Goal: Browse casually: Explore the website without a specific task or goal

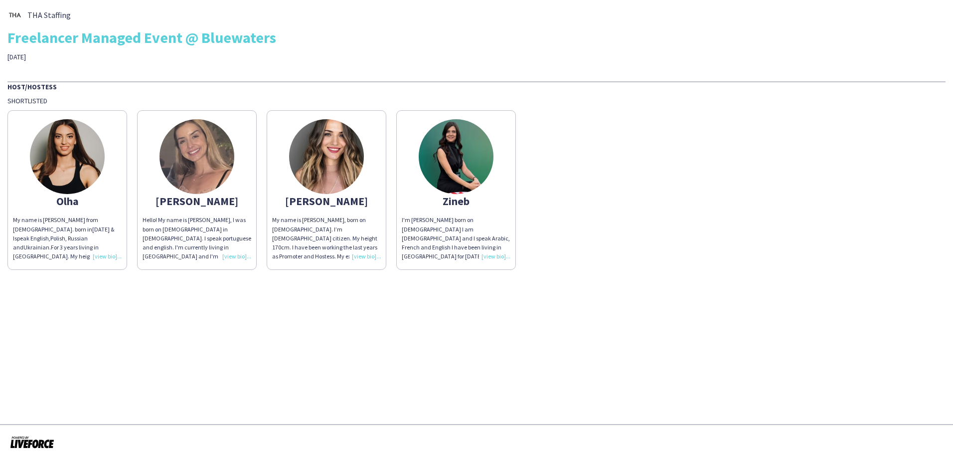
click at [64, 159] on img at bounding box center [67, 156] width 75 height 75
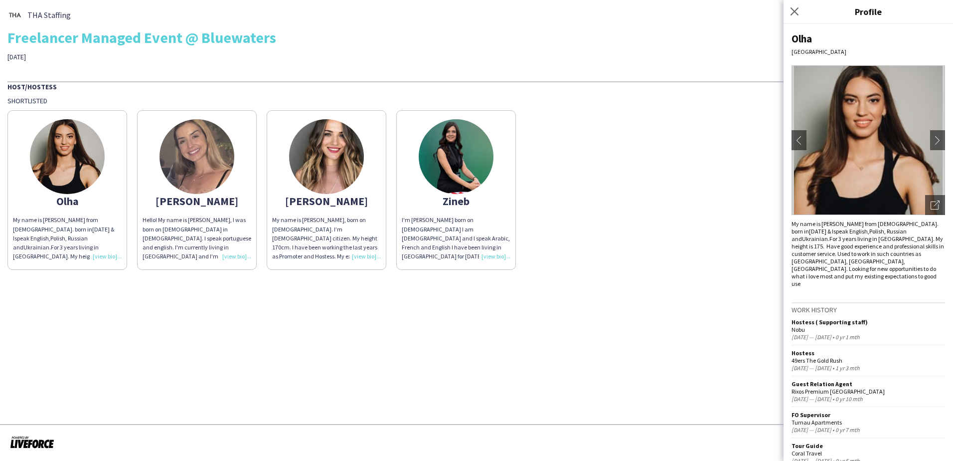
click at [206, 166] on img at bounding box center [197, 156] width 75 height 75
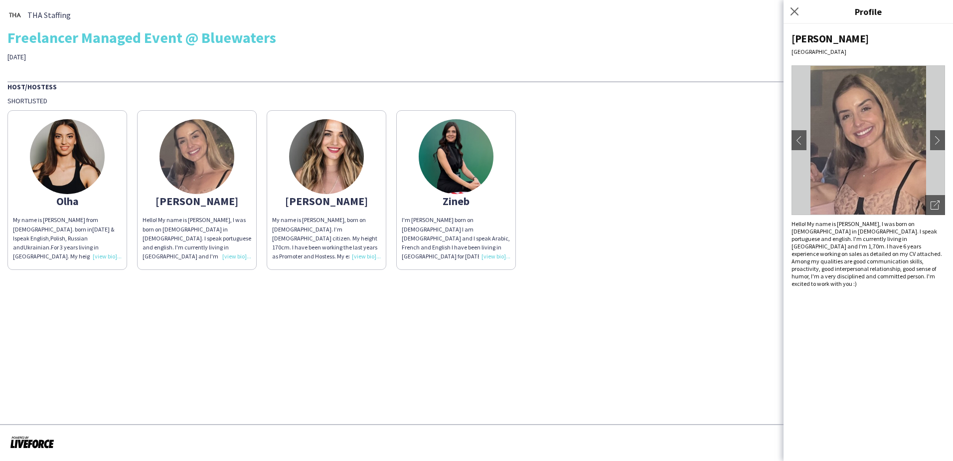
click at [314, 172] on img at bounding box center [326, 156] width 75 height 75
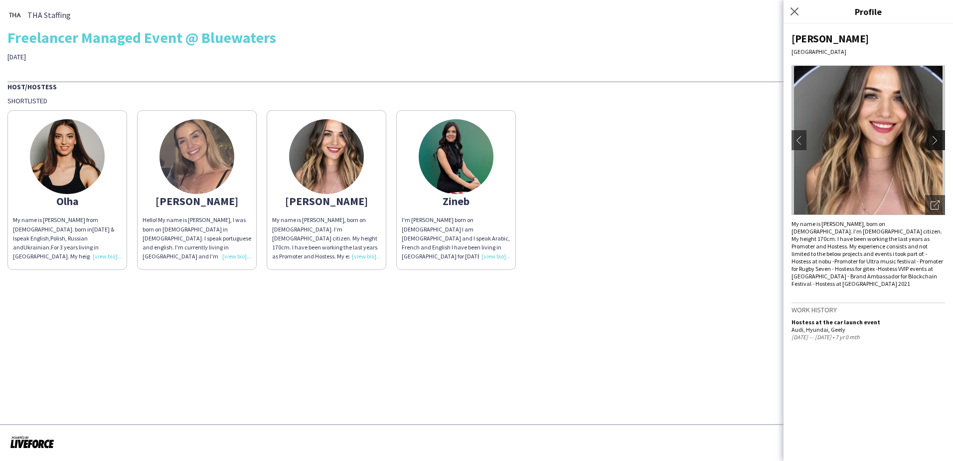
click at [938, 138] on app-icon "chevron-right" at bounding box center [938, 140] width 14 height 9
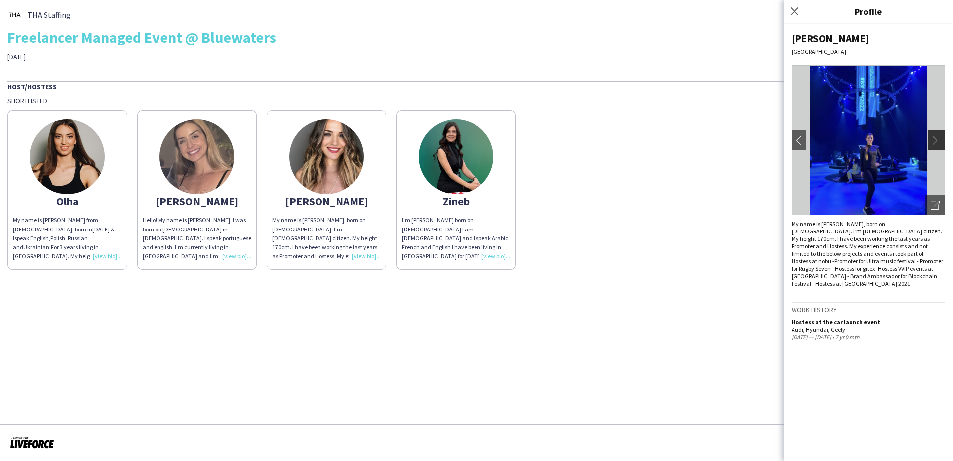
click at [934, 140] on app-icon "chevron-right" at bounding box center [938, 140] width 14 height 9
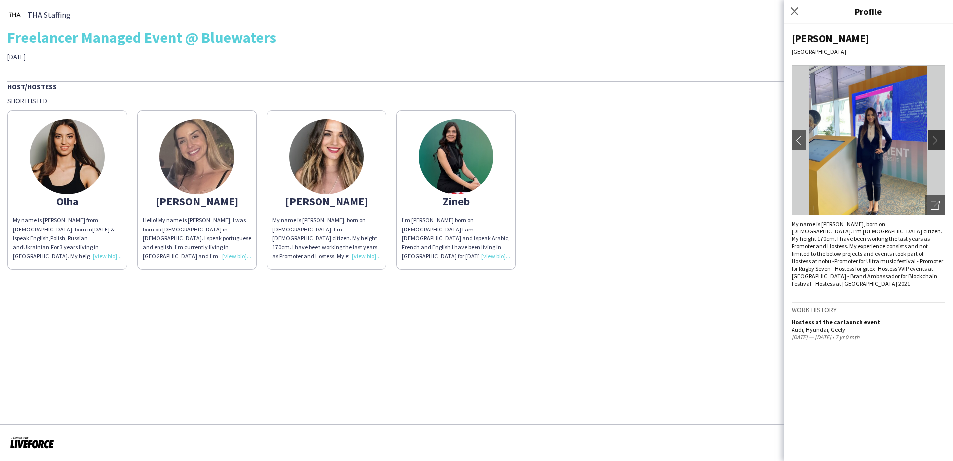
click at [934, 140] on app-icon "chevron-right" at bounding box center [938, 140] width 14 height 9
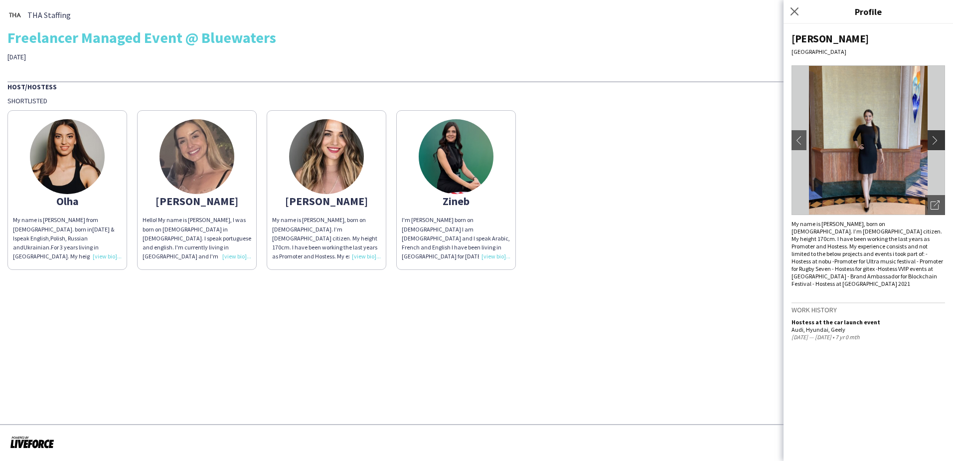
click at [934, 140] on app-icon "chevron-right" at bounding box center [938, 140] width 14 height 9
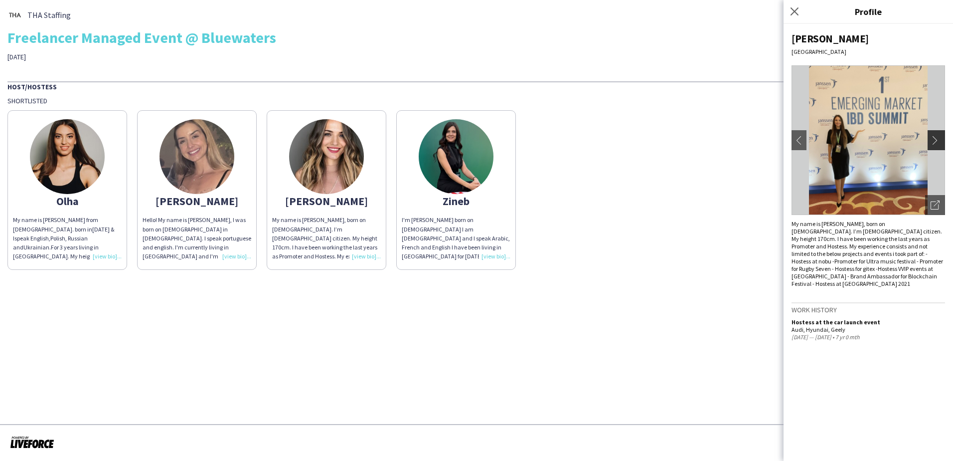
click at [934, 140] on app-icon "chevron-right" at bounding box center [938, 140] width 14 height 9
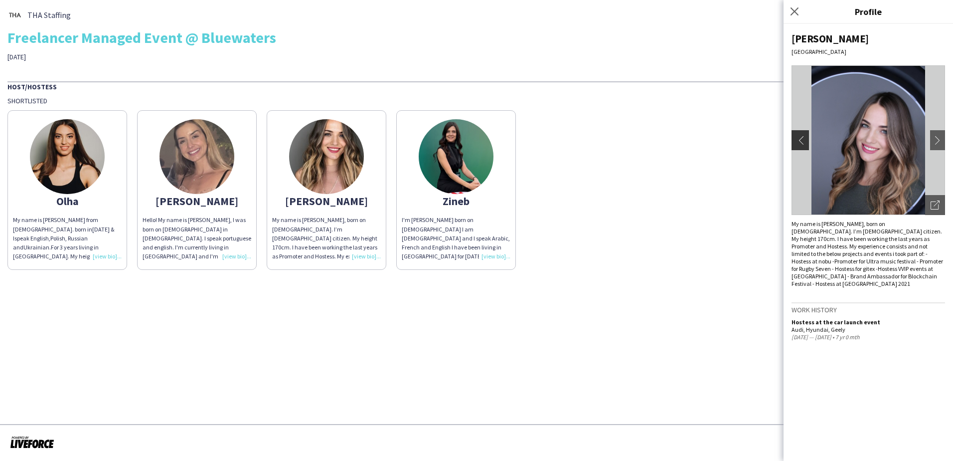
click at [793, 139] on app-icon "chevron-left" at bounding box center [799, 140] width 14 height 9
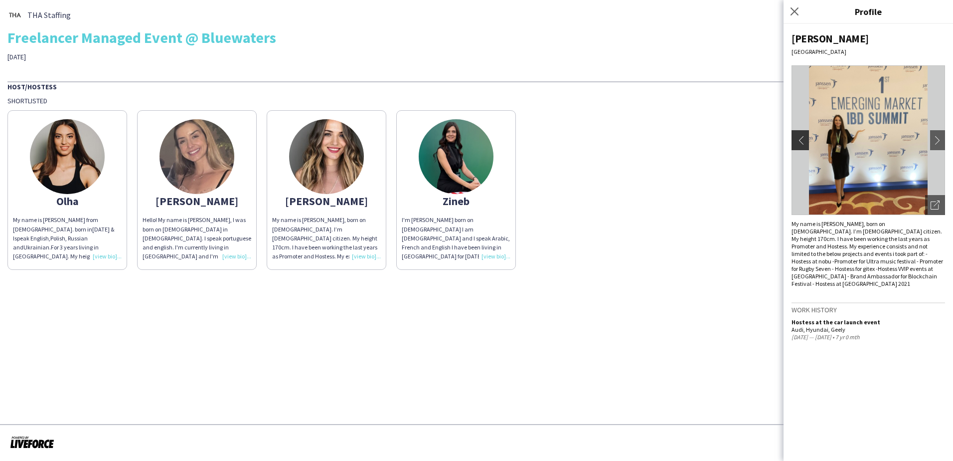
click at [797, 140] on app-icon "chevron-left" at bounding box center [799, 140] width 14 height 9
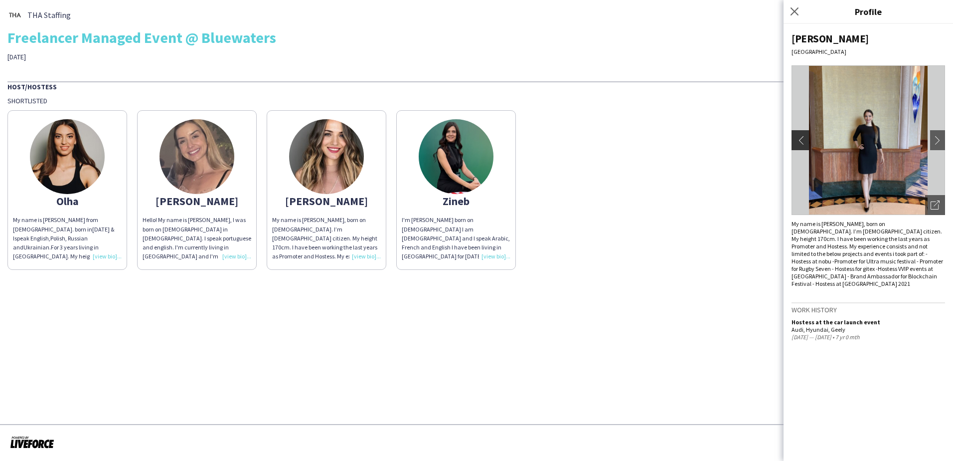
click at [797, 140] on app-icon "chevron-left" at bounding box center [799, 140] width 14 height 9
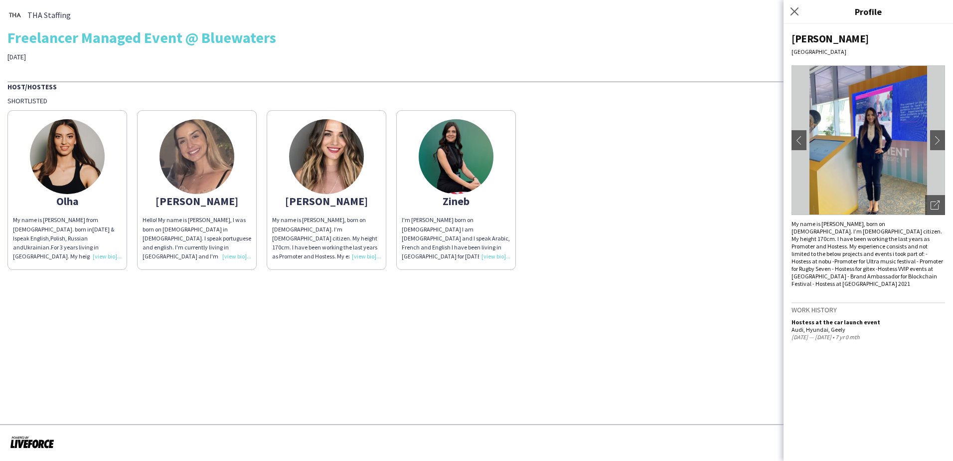
click at [829, 134] on img at bounding box center [869, 140] width 154 height 150
click at [834, 138] on img at bounding box center [869, 140] width 154 height 150
click at [884, 180] on img at bounding box center [869, 140] width 154 height 150
click at [881, 177] on img at bounding box center [869, 140] width 154 height 150
click at [879, 175] on img at bounding box center [869, 140] width 154 height 150
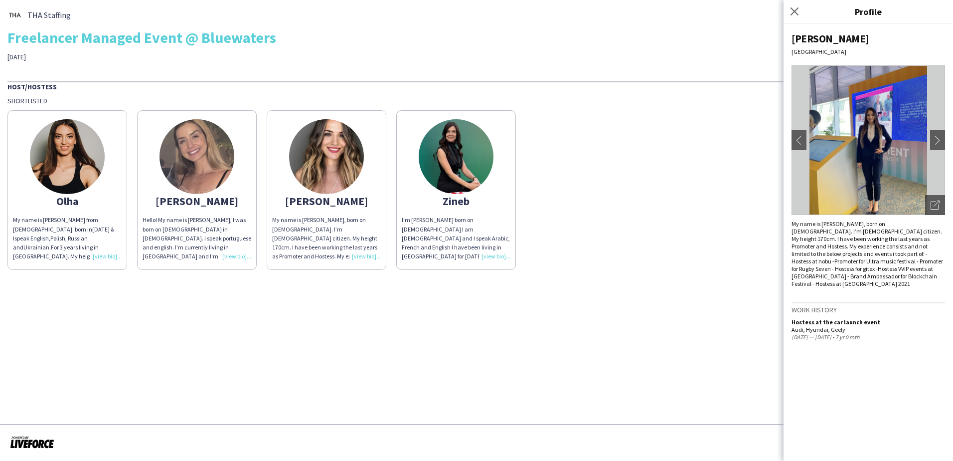
click at [877, 174] on img at bounding box center [869, 140] width 154 height 150
click at [875, 173] on img at bounding box center [869, 140] width 154 height 150
click at [945, 140] on button "chevron-right" at bounding box center [938, 140] width 20 height 20
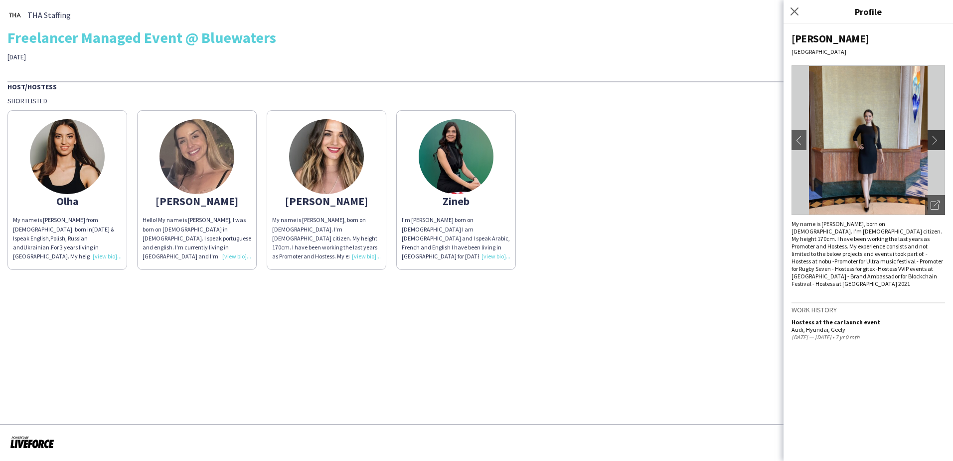
click at [941, 137] on app-icon "chevron-right" at bounding box center [938, 140] width 14 height 9
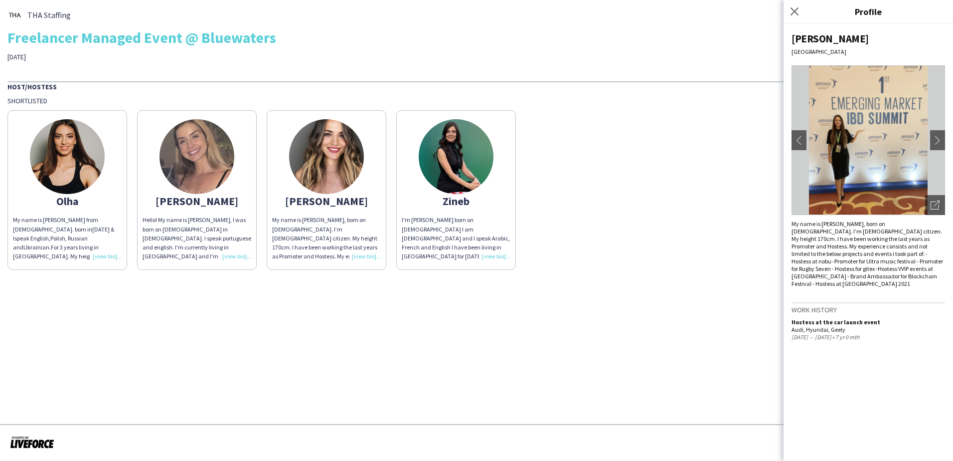
click at [849, 144] on img at bounding box center [869, 140] width 154 height 150
click at [806, 140] on button "chevron-left" at bounding box center [799, 140] width 20 height 20
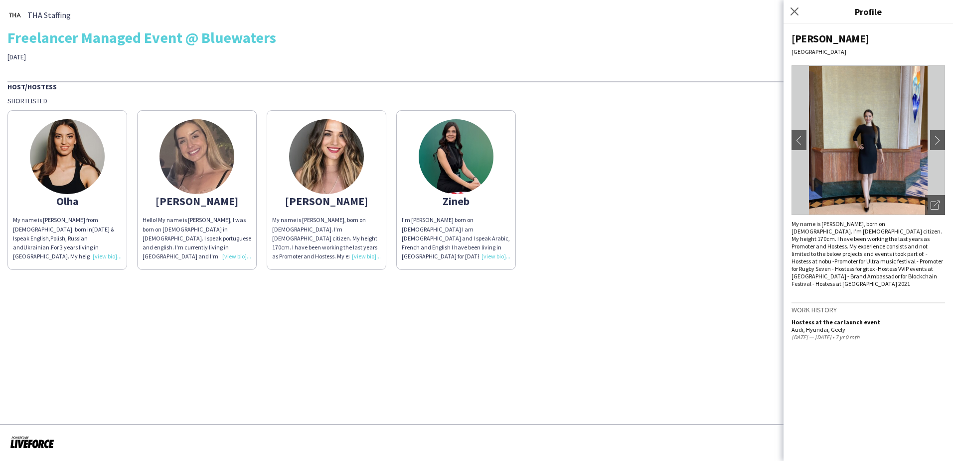
click at [849, 139] on img at bounding box center [869, 140] width 154 height 150
click at [850, 139] on img at bounding box center [869, 140] width 154 height 150
click at [854, 133] on img at bounding box center [869, 140] width 154 height 150
click at [852, 136] on img at bounding box center [869, 140] width 154 height 150
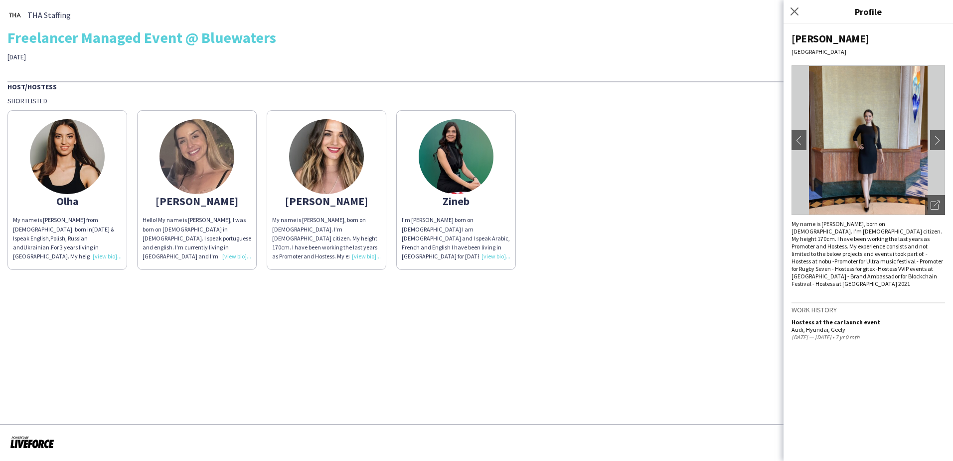
click at [837, 148] on img at bounding box center [869, 140] width 154 height 150
click at [456, 155] on img at bounding box center [456, 156] width 75 height 75
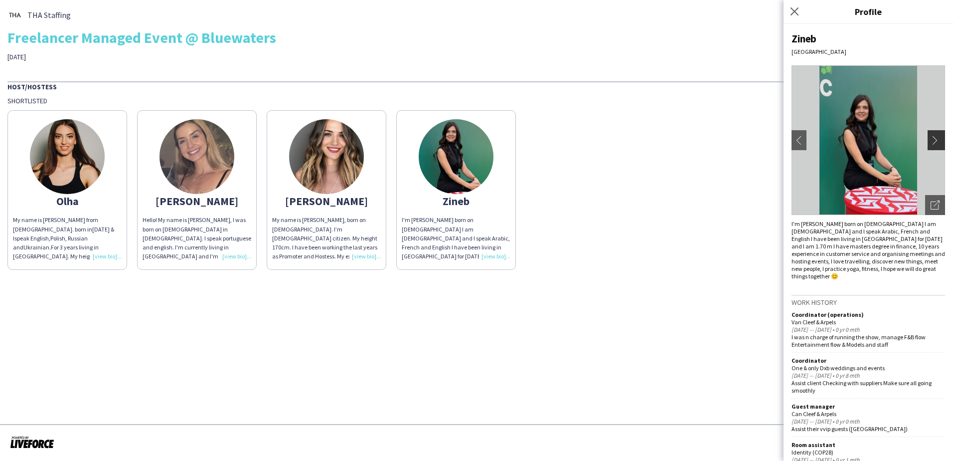
click at [935, 139] on app-icon "chevron-right" at bounding box center [938, 140] width 14 height 9
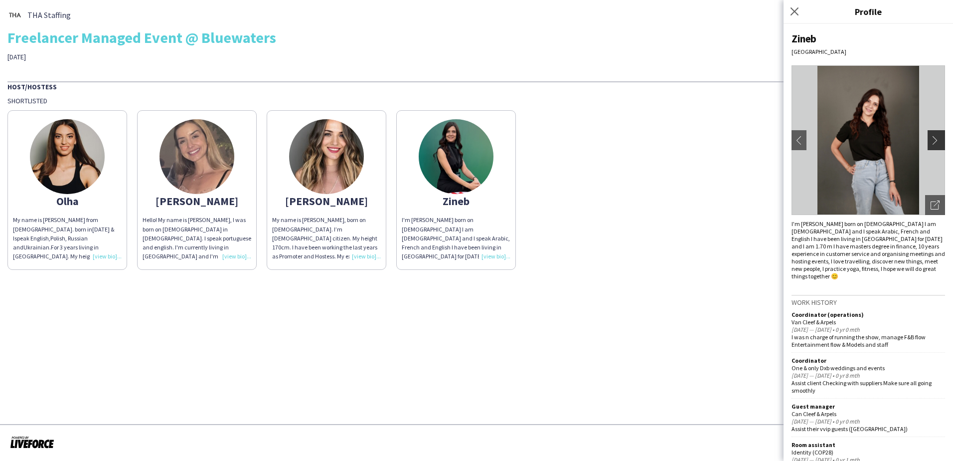
click at [935, 139] on app-icon "chevron-right" at bounding box center [938, 140] width 14 height 9
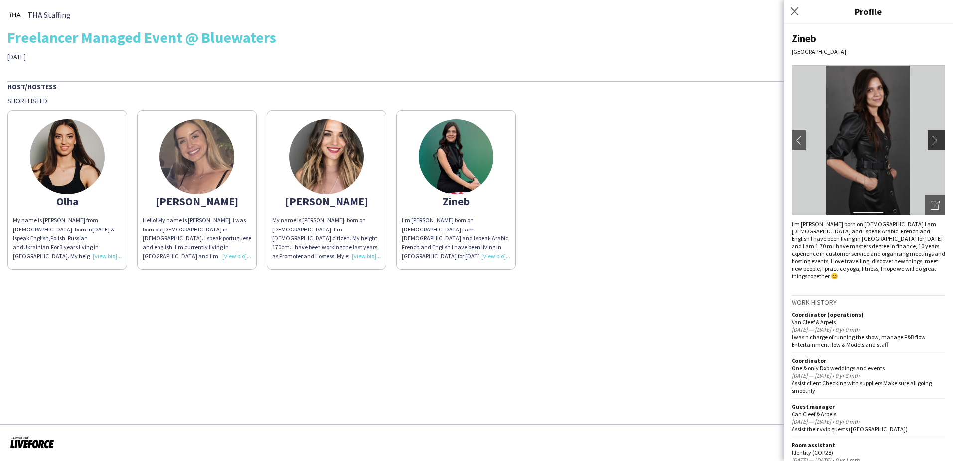
click at [934, 139] on app-icon "chevron-right" at bounding box center [938, 140] width 14 height 9
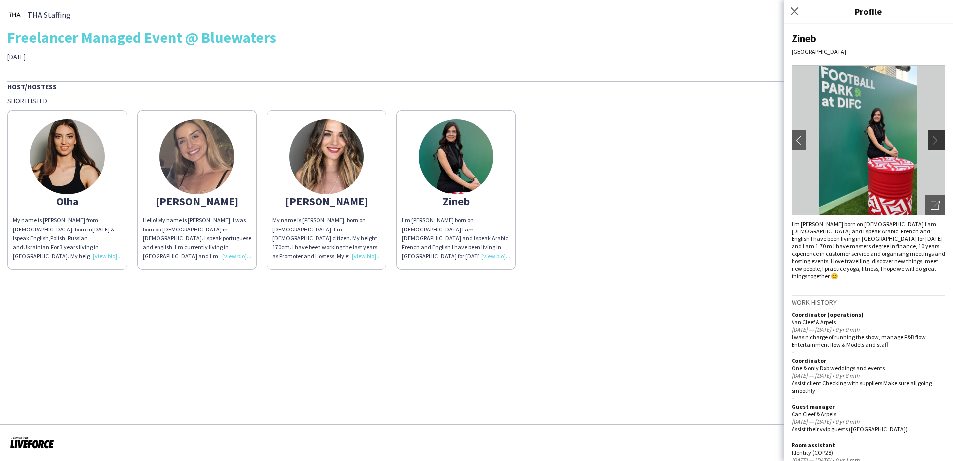
click at [934, 139] on app-icon "chevron-right" at bounding box center [938, 140] width 14 height 9
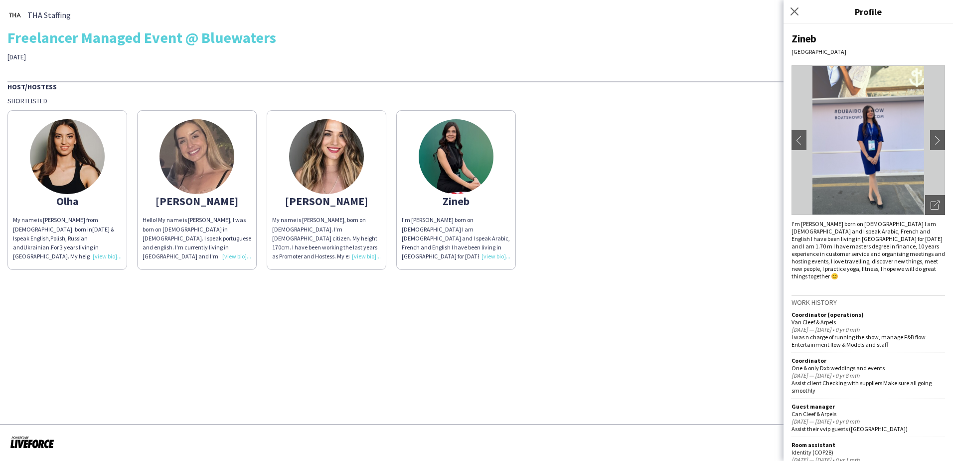
click at [323, 149] on img at bounding box center [326, 156] width 75 height 75
